Goal: Information Seeking & Learning: Learn about a topic

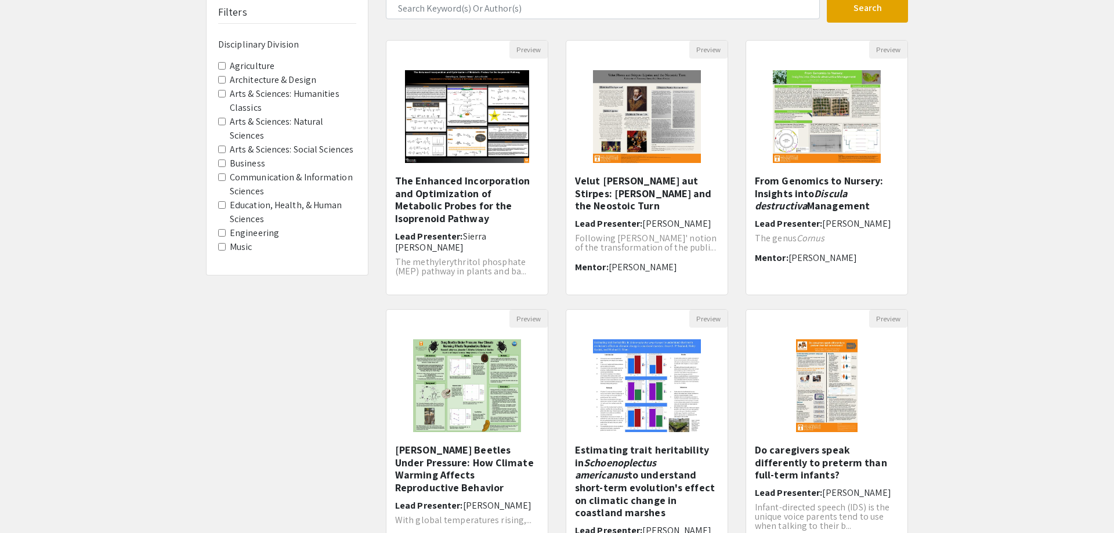
scroll to position [236, 0]
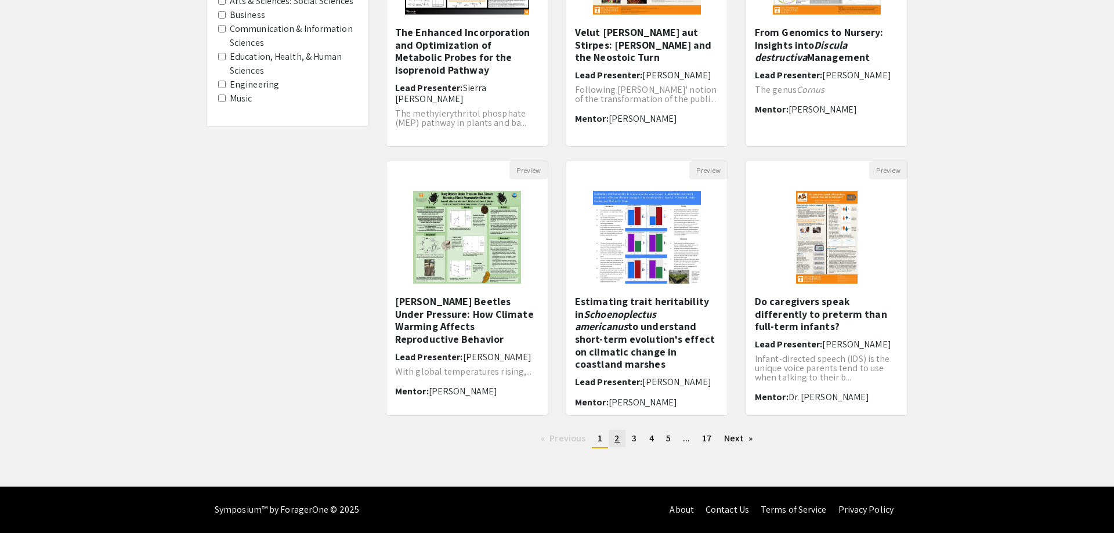
click at [617, 435] on span "2" at bounding box center [616, 438] width 5 height 12
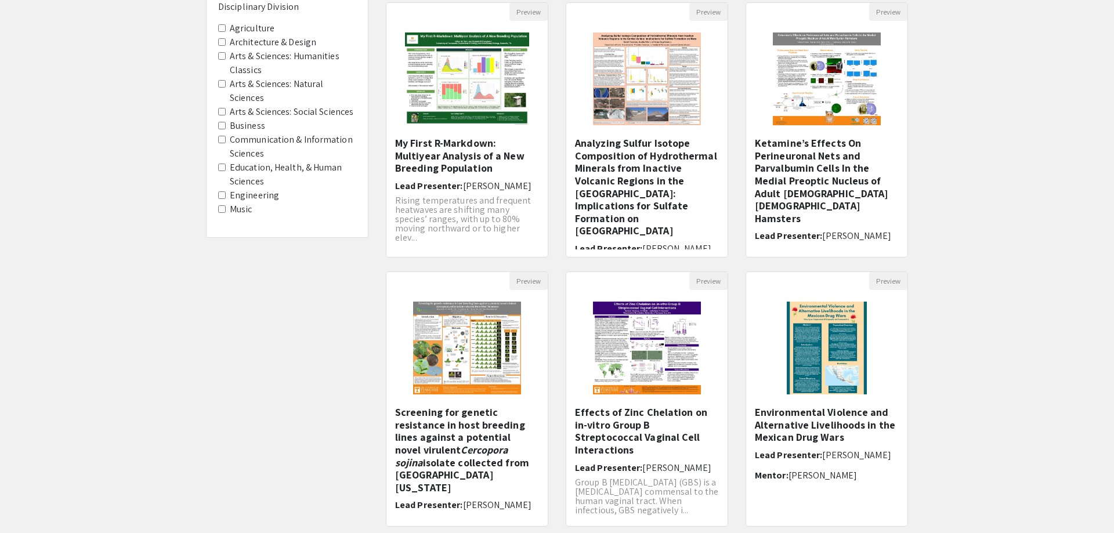
scroll to position [236, 0]
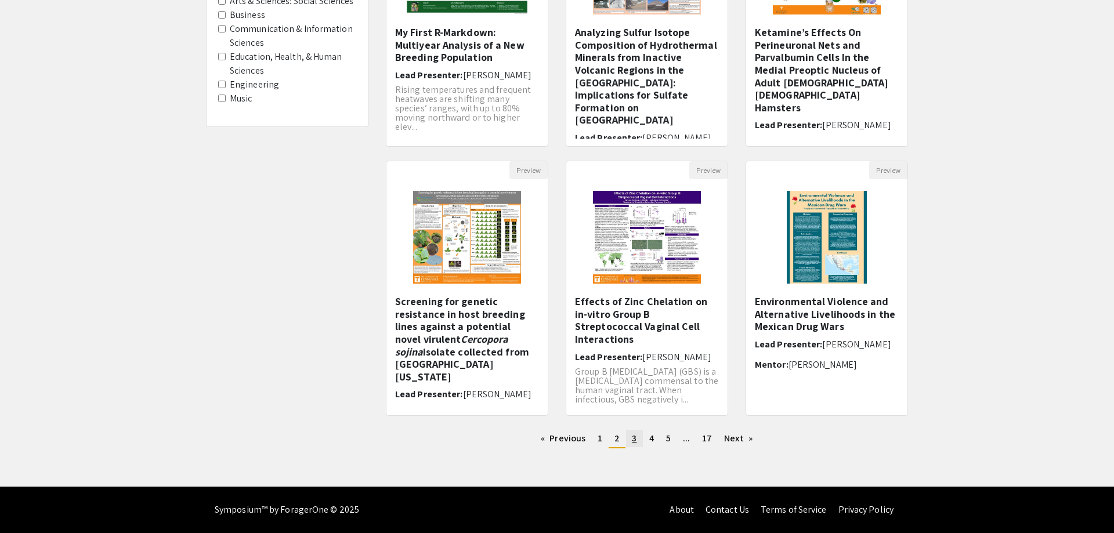
click at [637, 444] on link "page 3" at bounding box center [634, 438] width 16 height 17
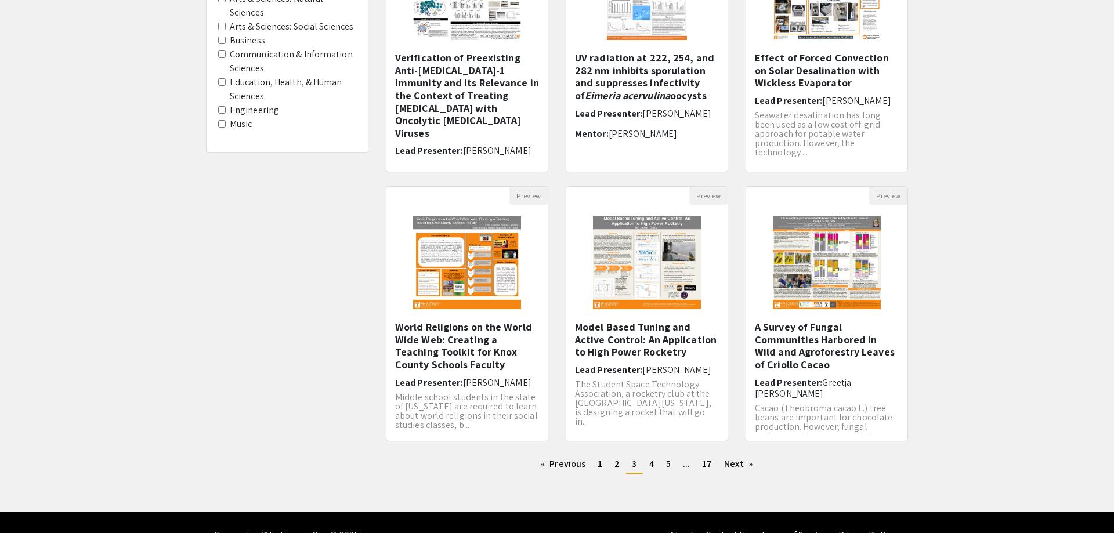
scroll to position [236, 0]
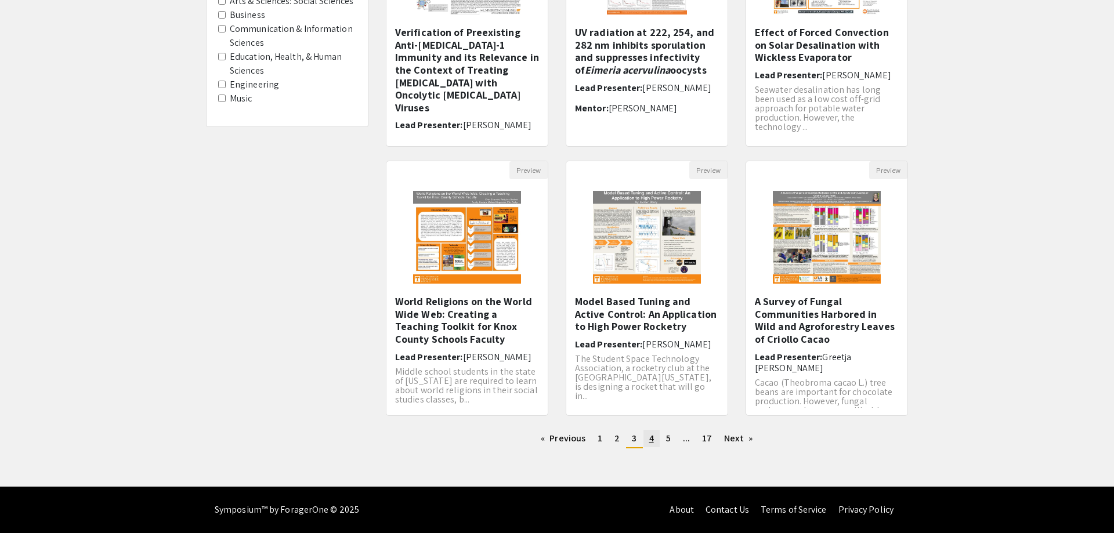
click at [652, 443] on span "4" at bounding box center [651, 438] width 5 height 12
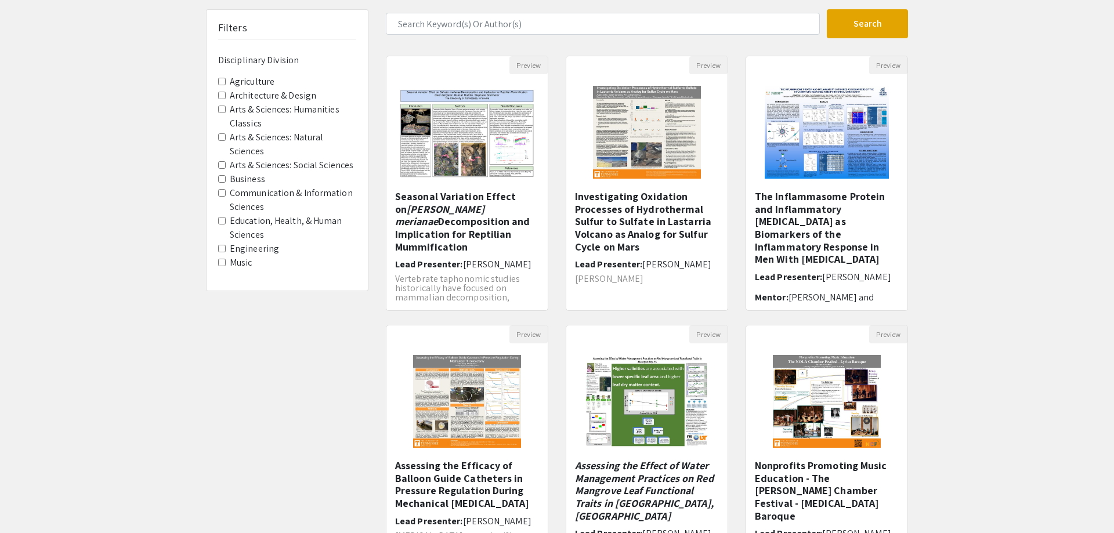
scroll to position [236, 0]
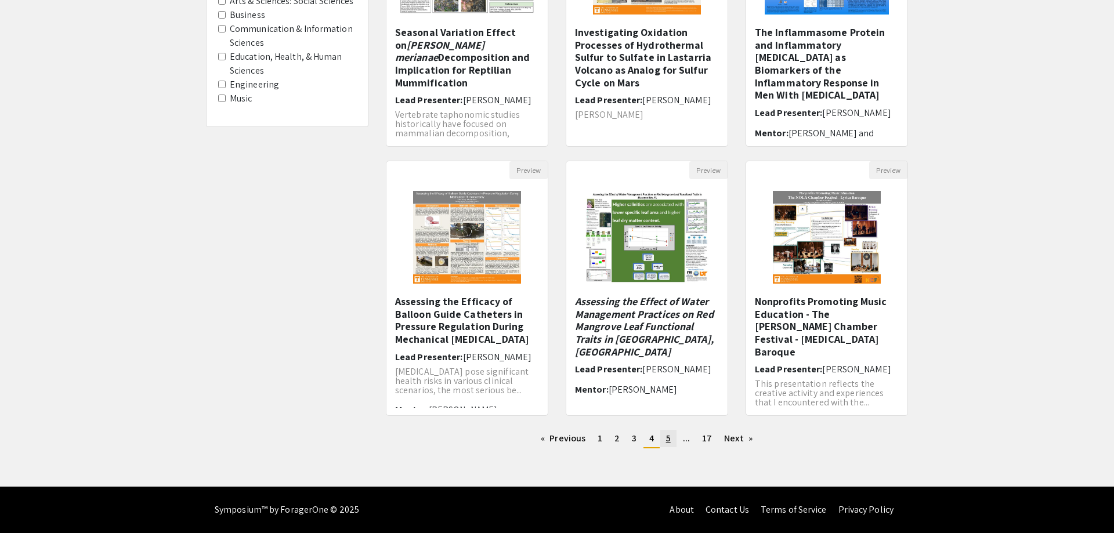
click at [672, 439] on link "page 5" at bounding box center [668, 438] width 16 height 17
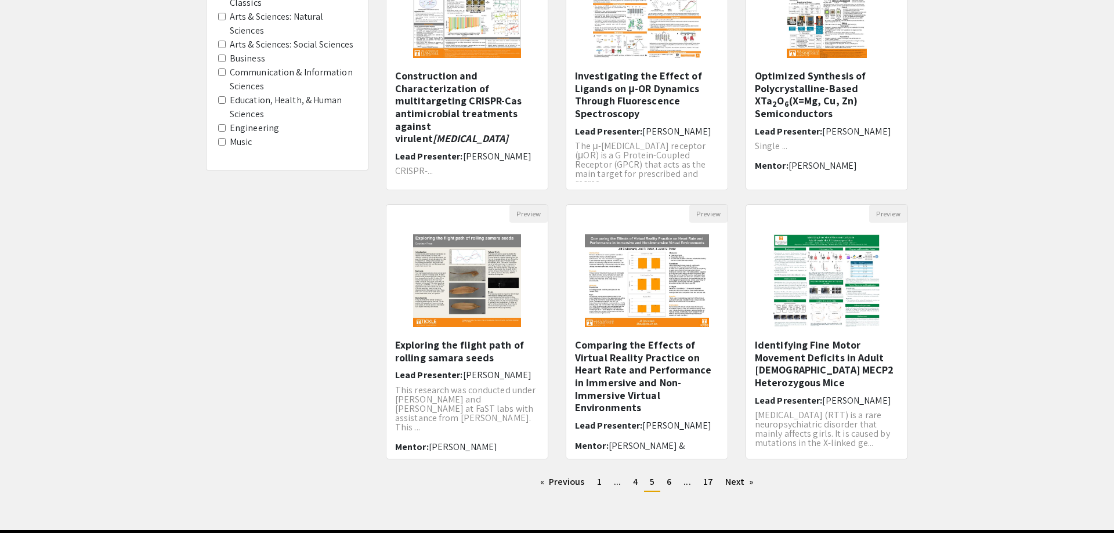
scroll to position [236, 0]
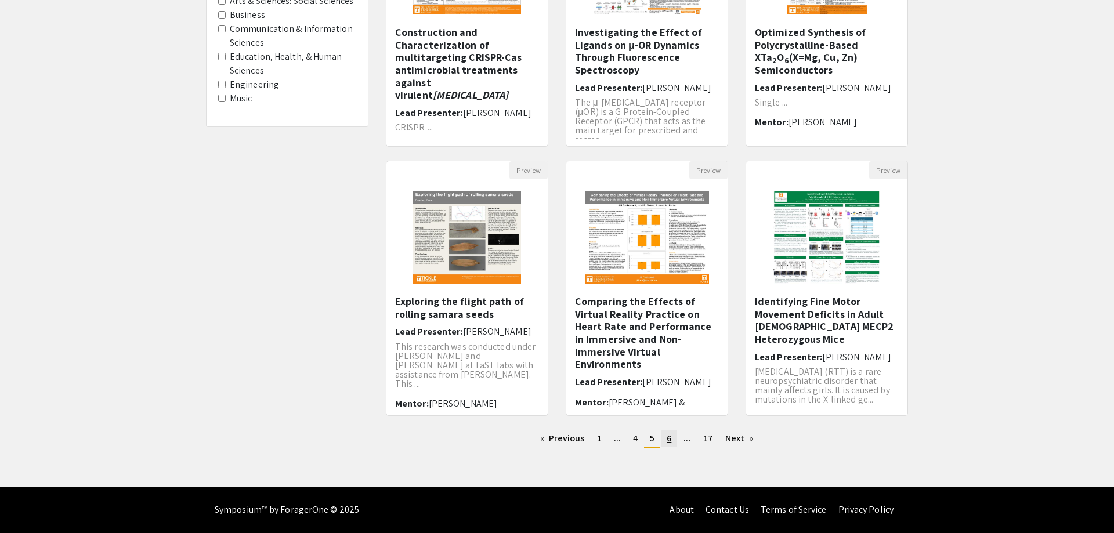
click at [669, 444] on span "6" at bounding box center [669, 438] width 5 height 12
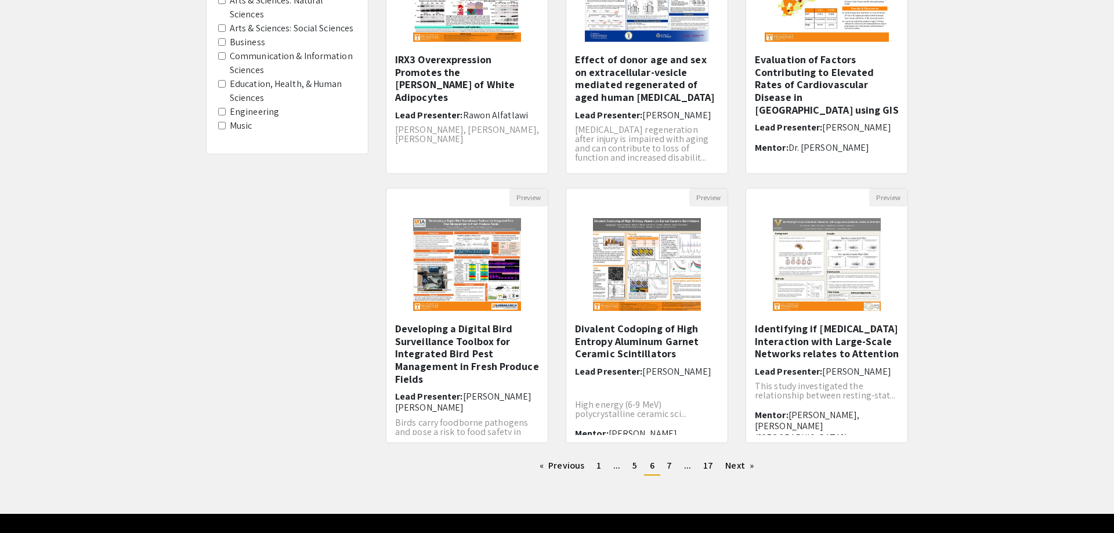
scroll to position [207, 0]
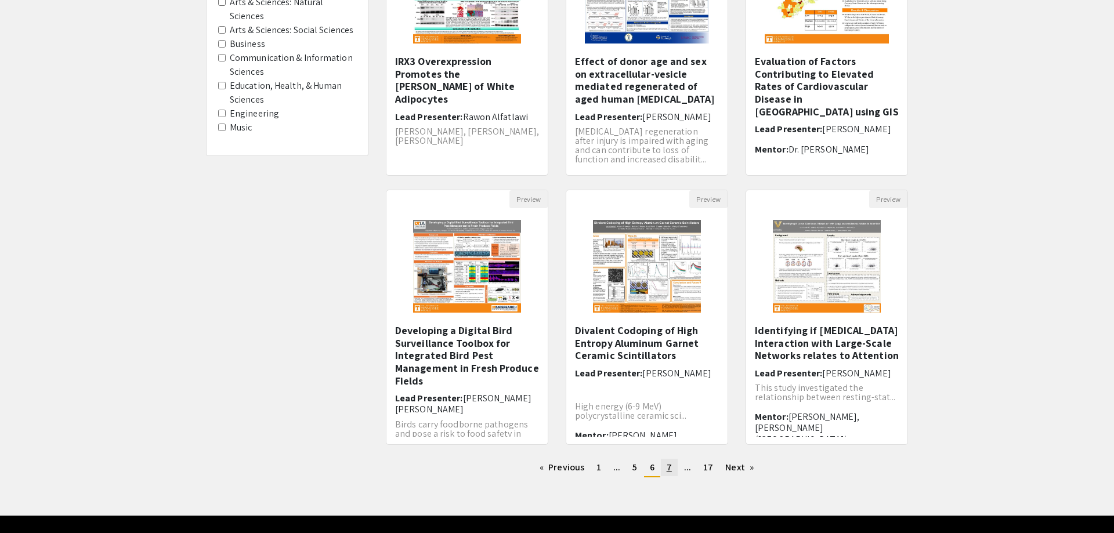
click at [672, 469] on link "page 7" at bounding box center [669, 467] width 17 height 17
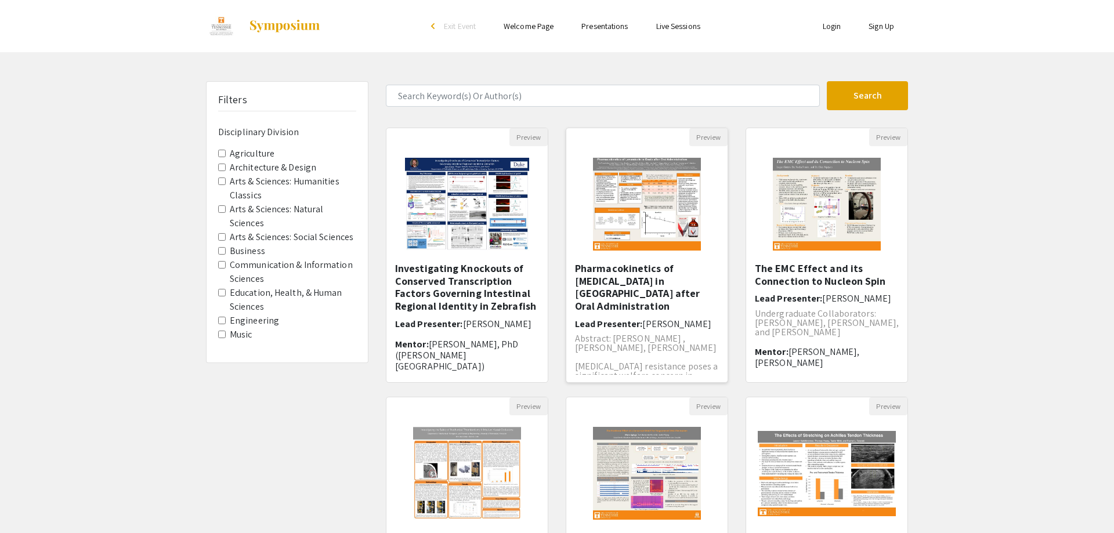
click at [659, 200] on img "Open Presentation <p>Pharmacokinetics of Levamisole in Goats after Oral Adminis…" at bounding box center [647, 204] width 132 height 116
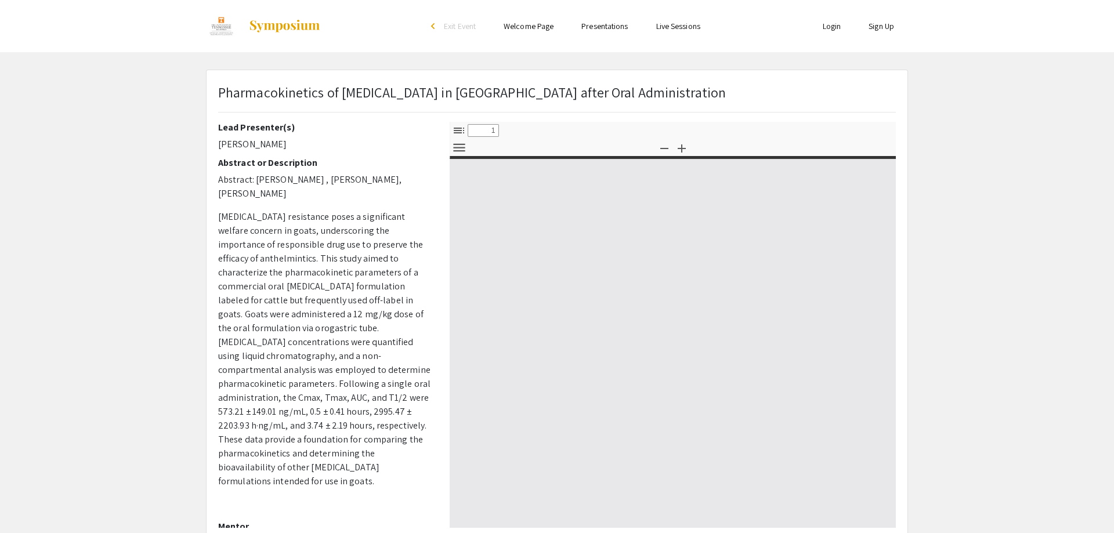
select select "custom"
type input "0"
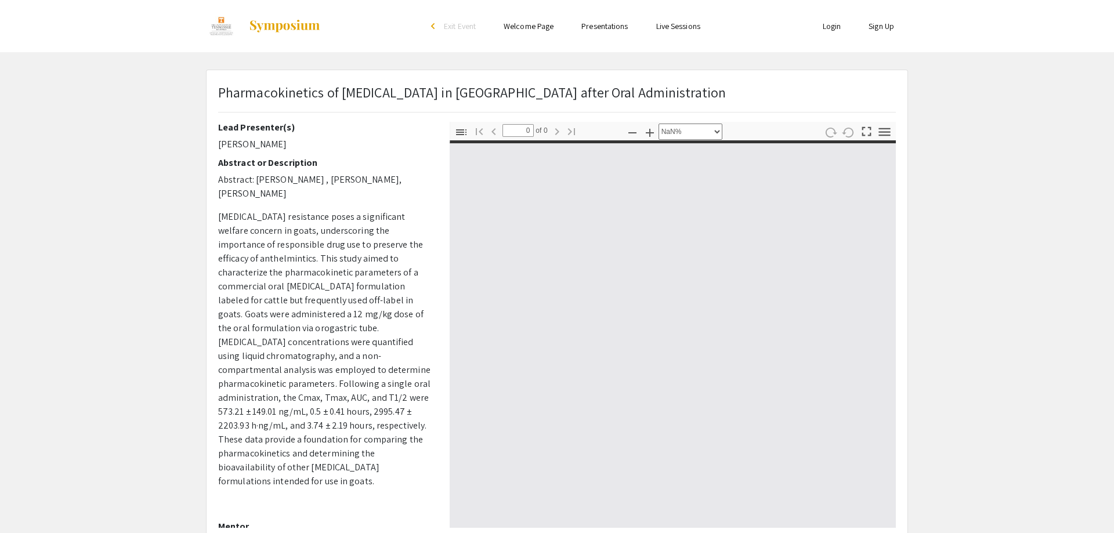
select select "auto"
type input "1"
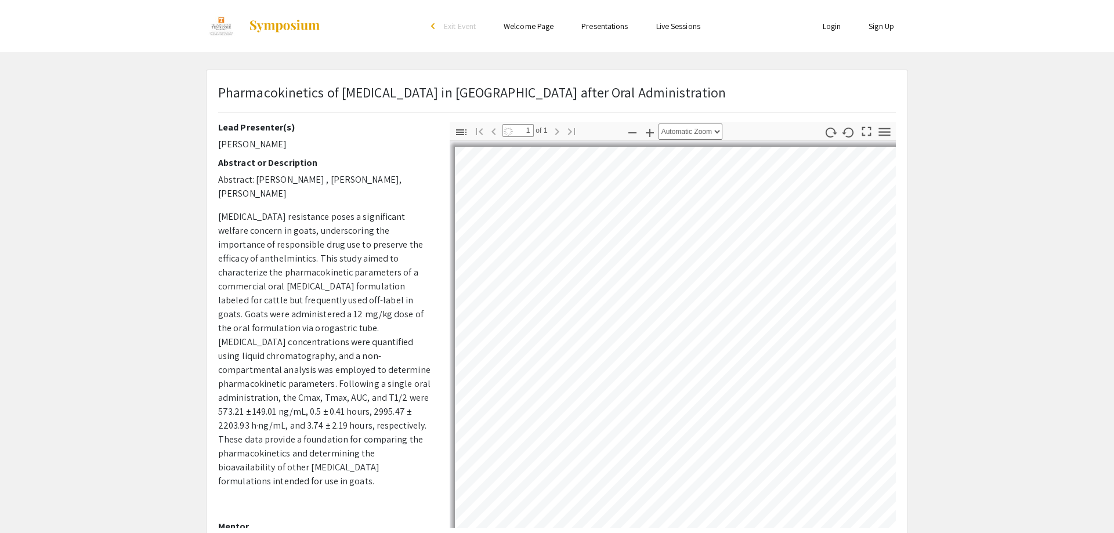
select select "auto"
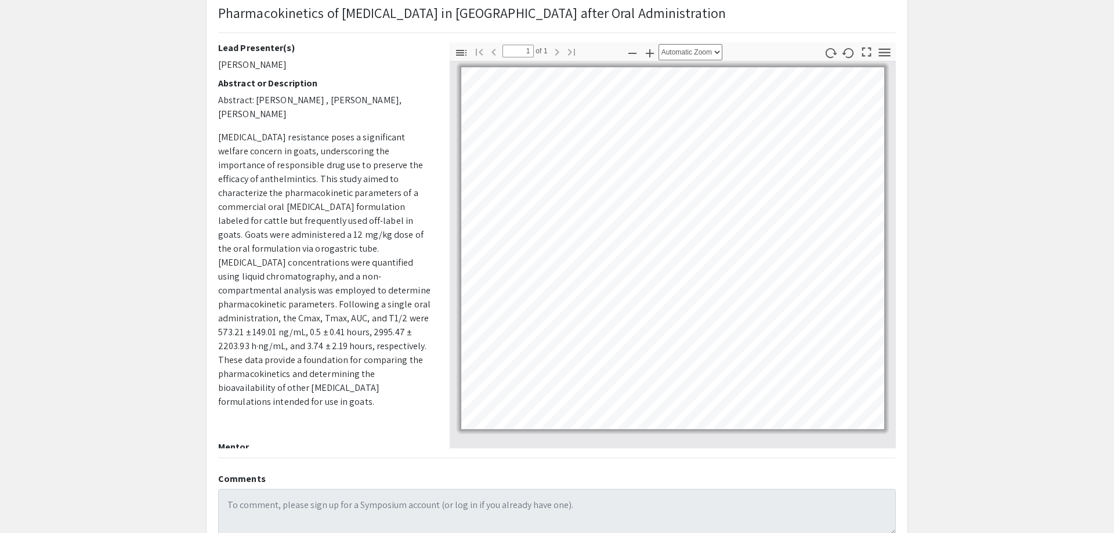
scroll to position [39, 0]
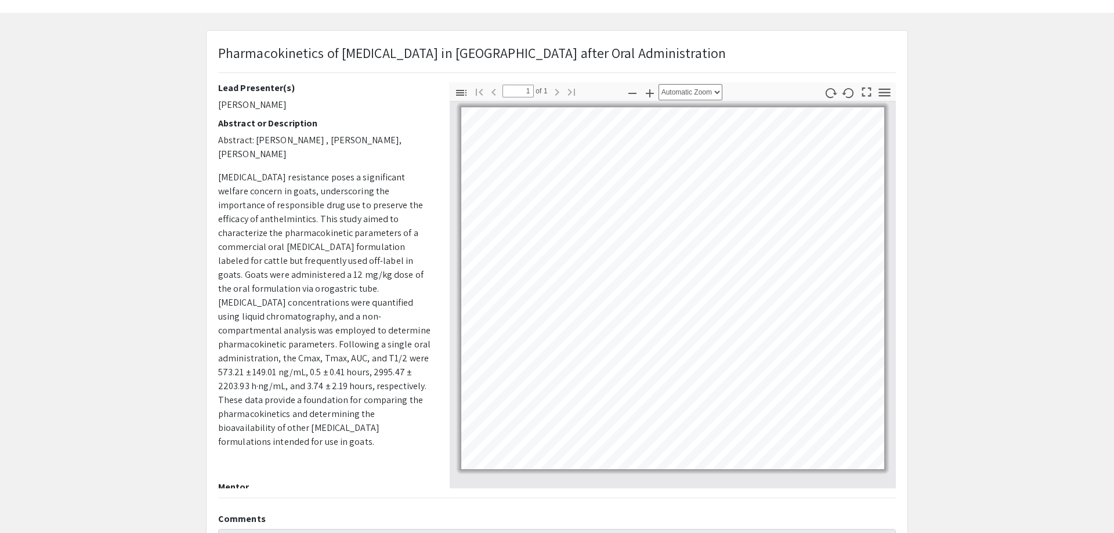
drag, startPoint x: 449, startPoint y: 88, endPoint x: 469, endPoint y: 95, distance: 20.7
click at [450, 88] on div "Thumbnails Document Outline Attachments Layers Current Outline Item Toggle Side…" at bounding box center [673, 285] width 464 height 406
click at [469, 95] on button "Toggle Sidebar" at bounding box center [461, 92] width 20 height 17
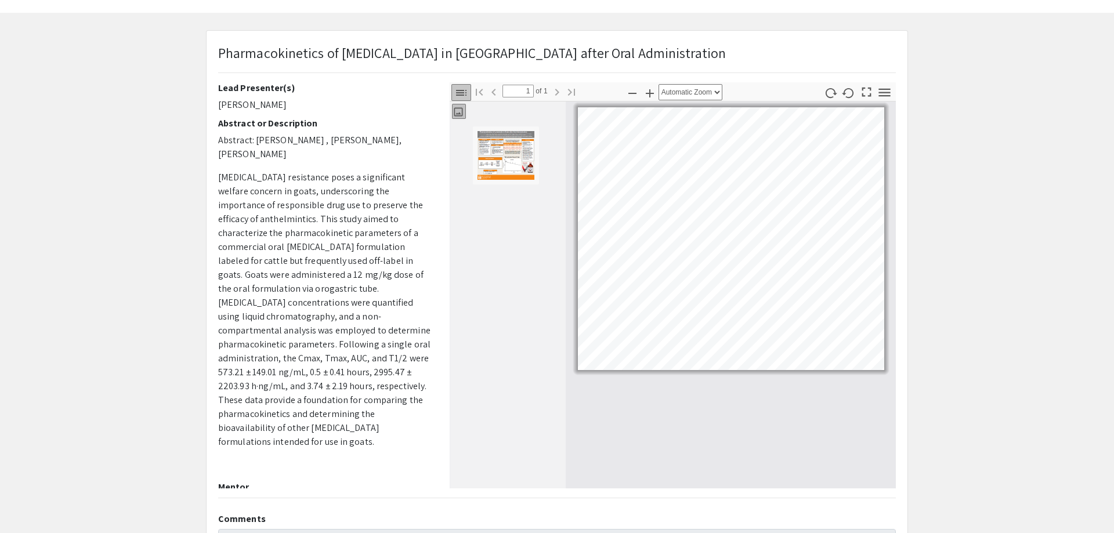
click at [468, 95] on icon "button" at bounding box center [461, 93] width 14 height 14
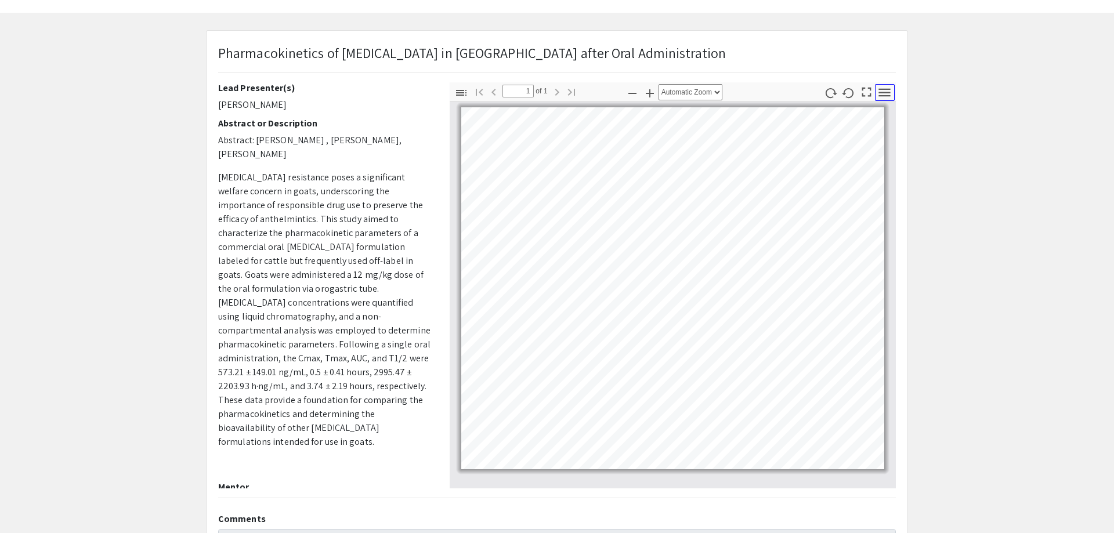
click at [890, 92] on icon "button" at bounding box center [885, 93] width 16 height 16
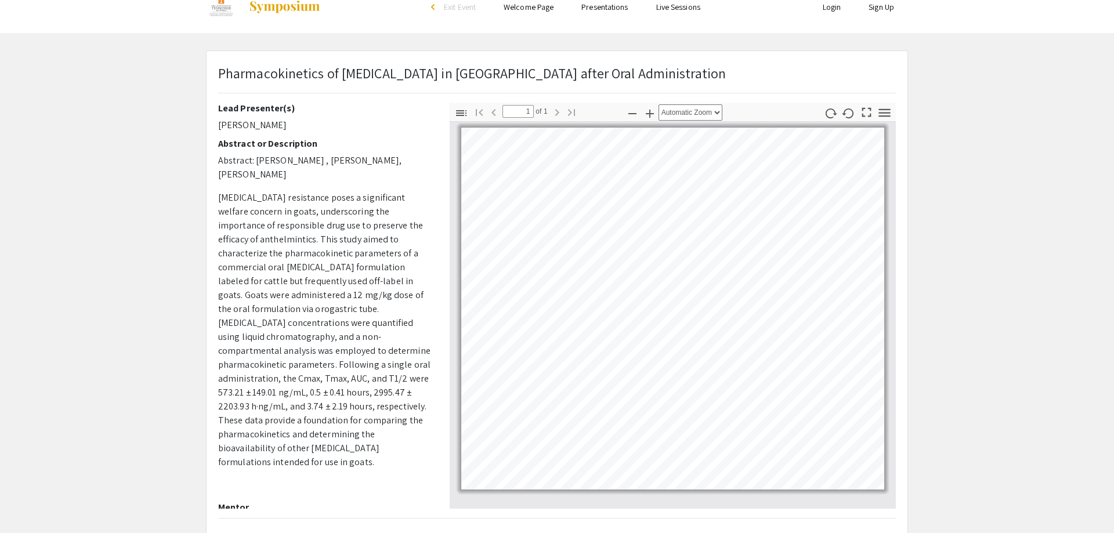
scroll to position [16, 0]
